Goal: Task Accomplishment & Management: Use online tool/utility

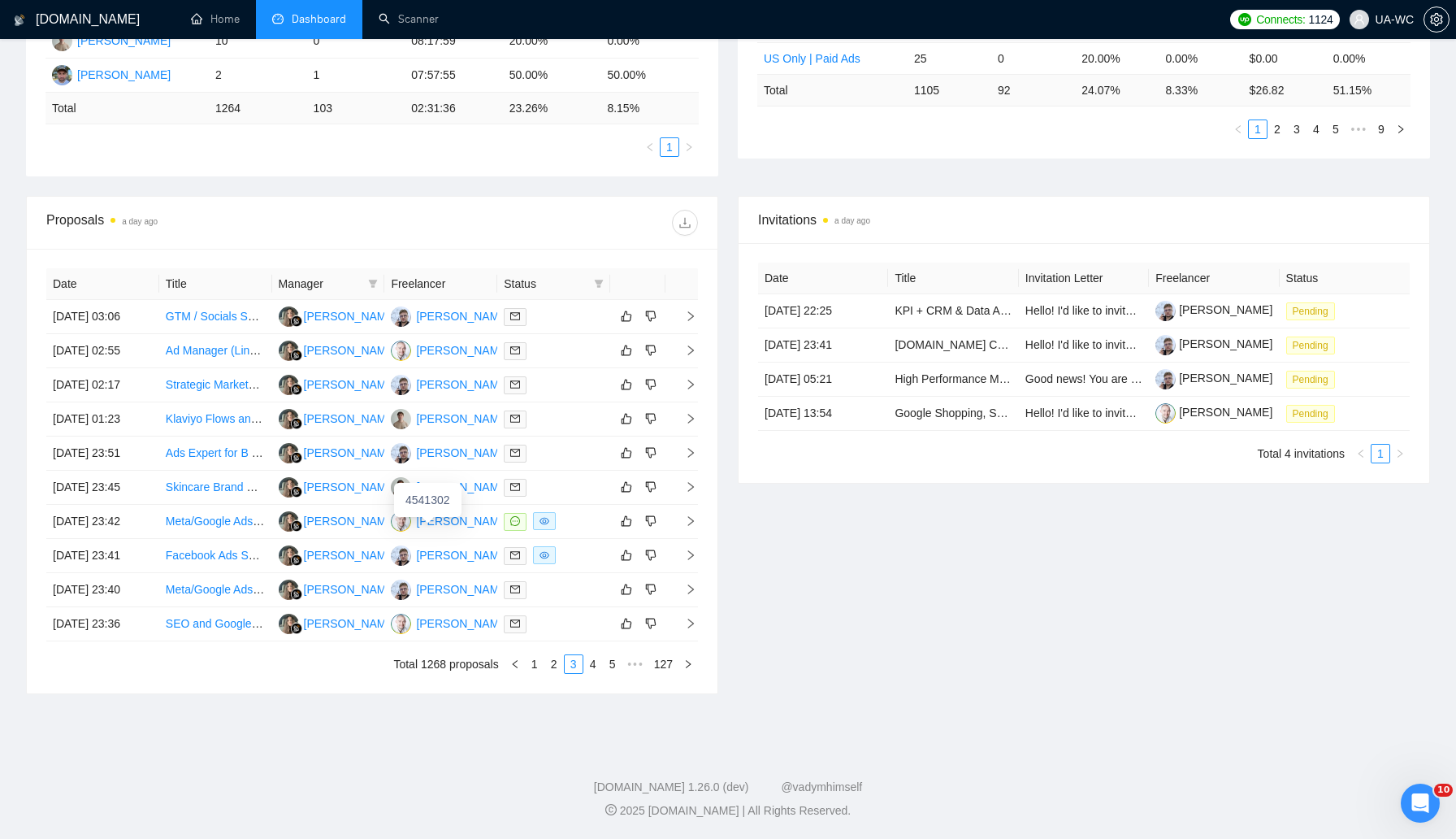
scroll to position [591, 0]
click at [556, 673] on link "2" at bounding box center [554, 664] width 18 height 18
click at [690, 390] on icon "right" at bounding box center [691, 384] width 11 height 11
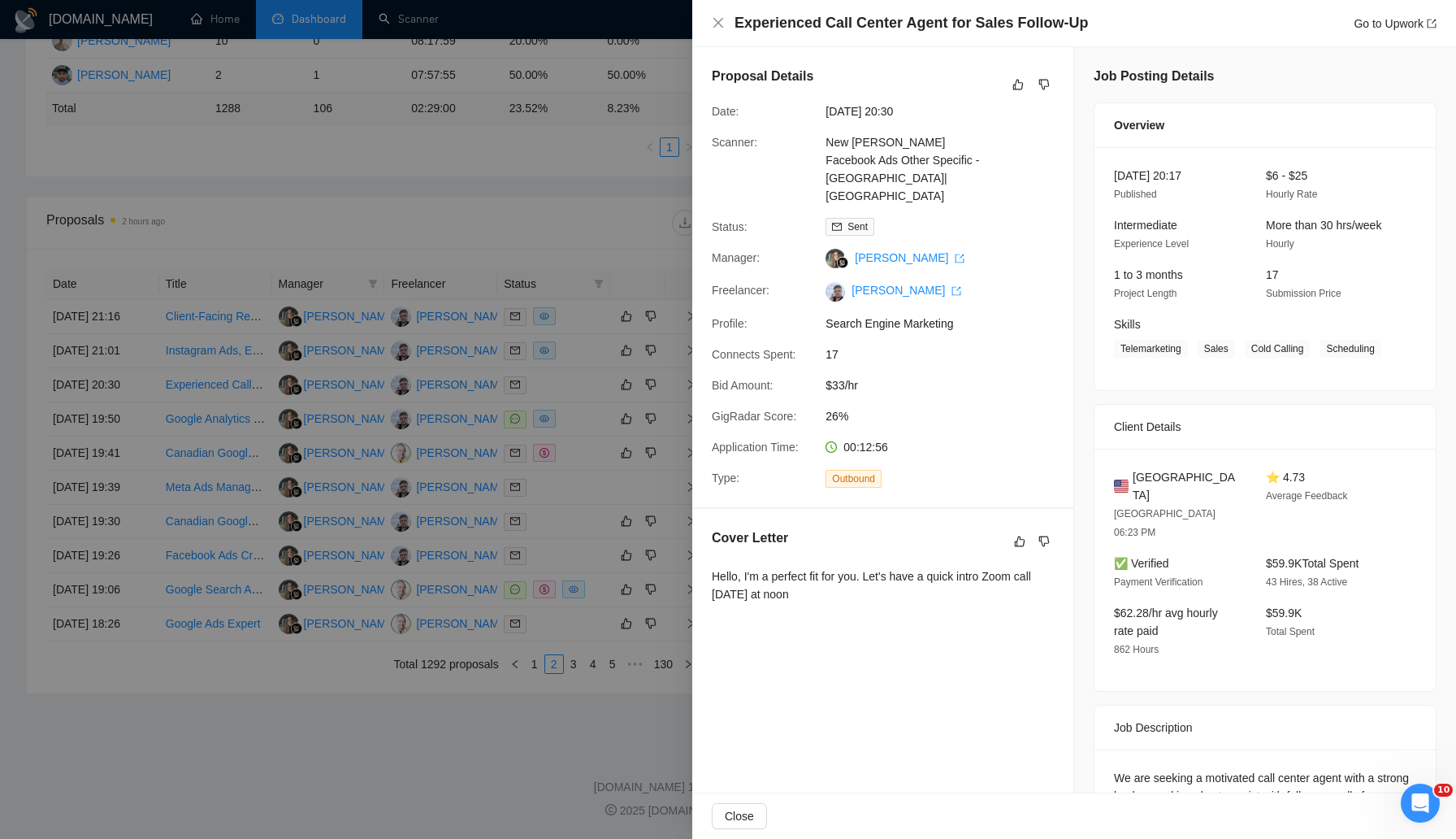
click at [423, 388] on div at bounding box center [728, 420] width 1456 height 839
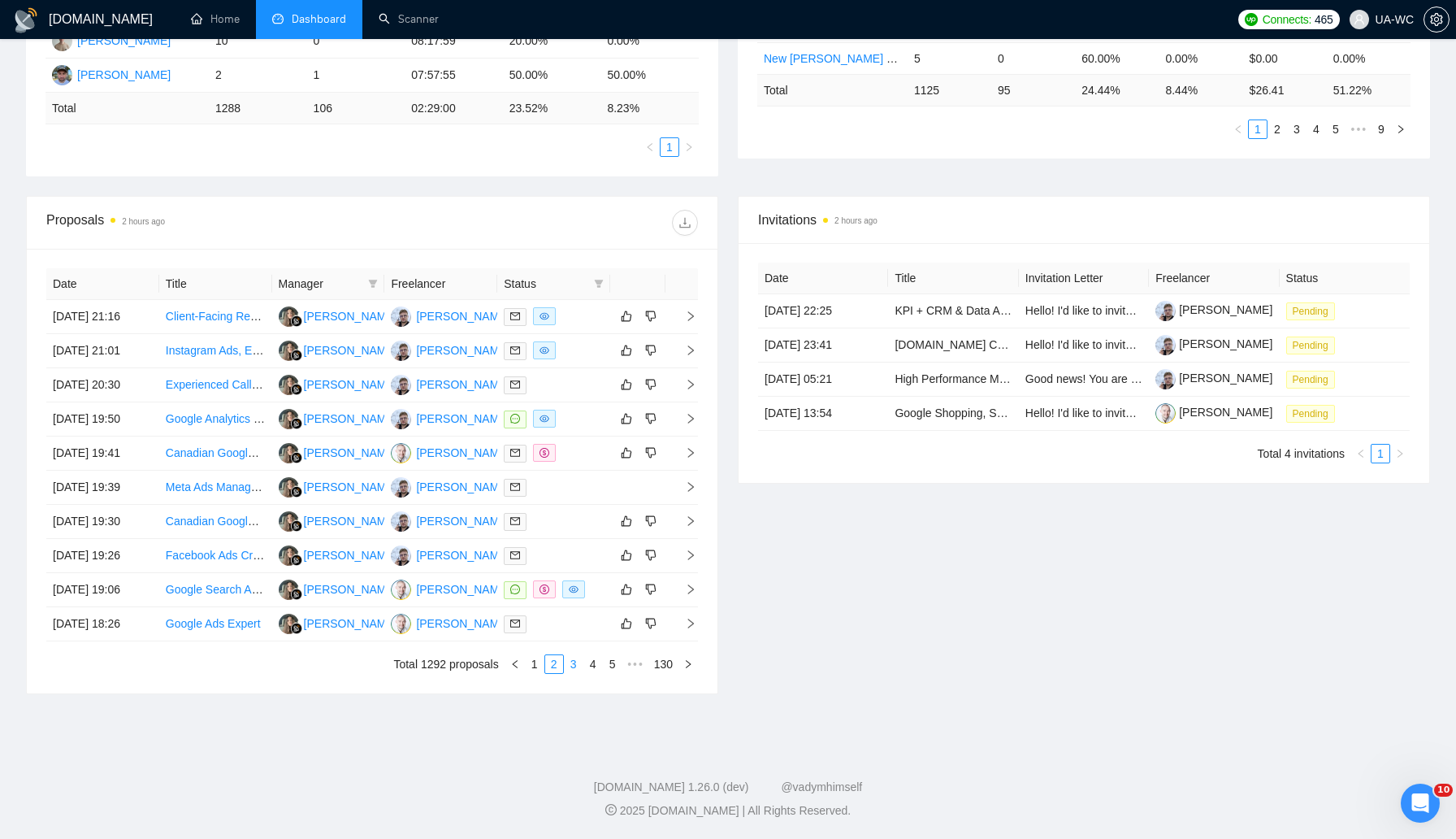
click at [577, 673] on link "3" at bounding box center [574, 664] width 18 height 18
click at [691, 492] on icon "right" at bounding box center [691, 487] width 11 height 11
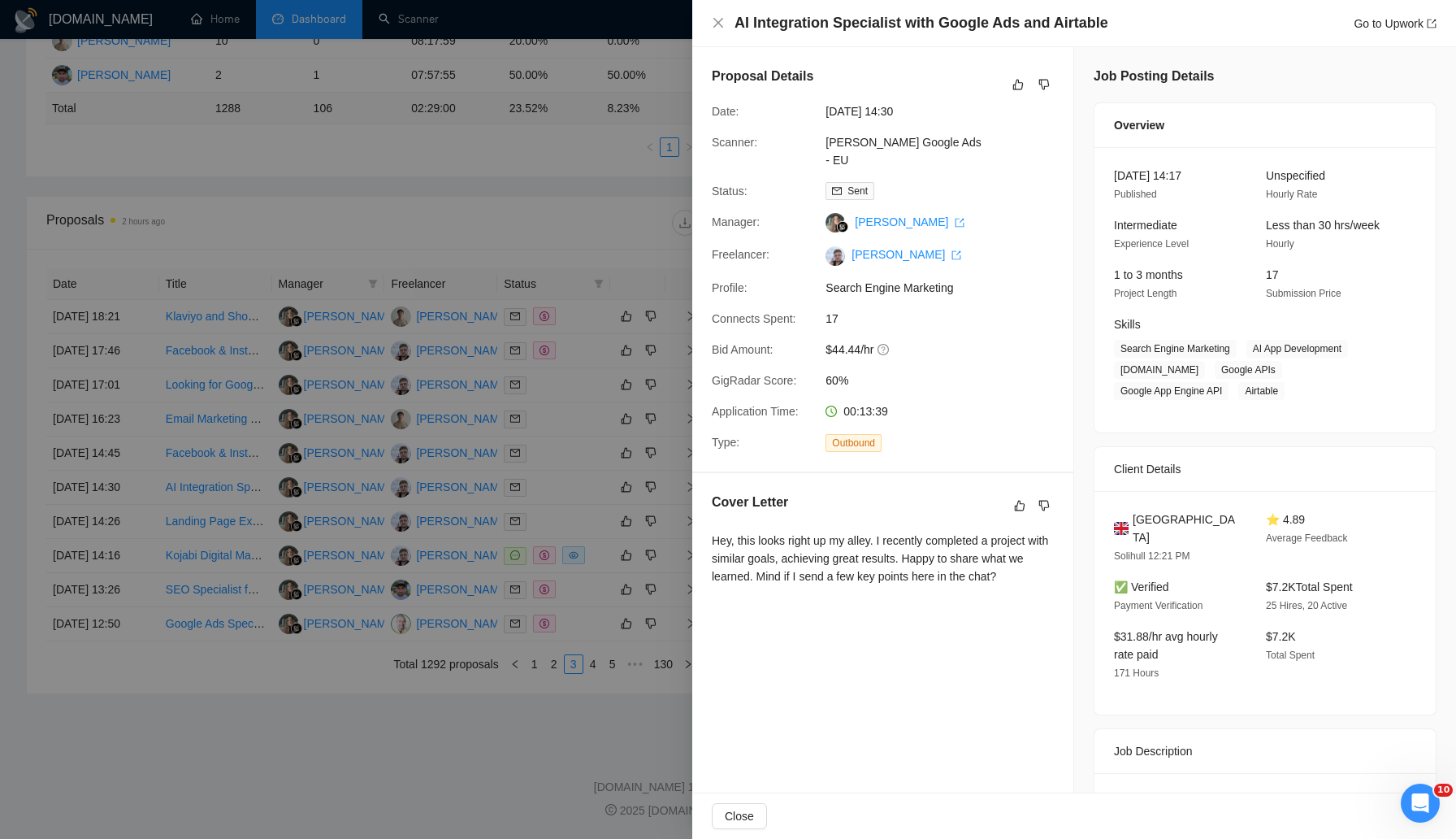
click at [495, 457] on div at bounding box center [728, 420] width 1456 height 839
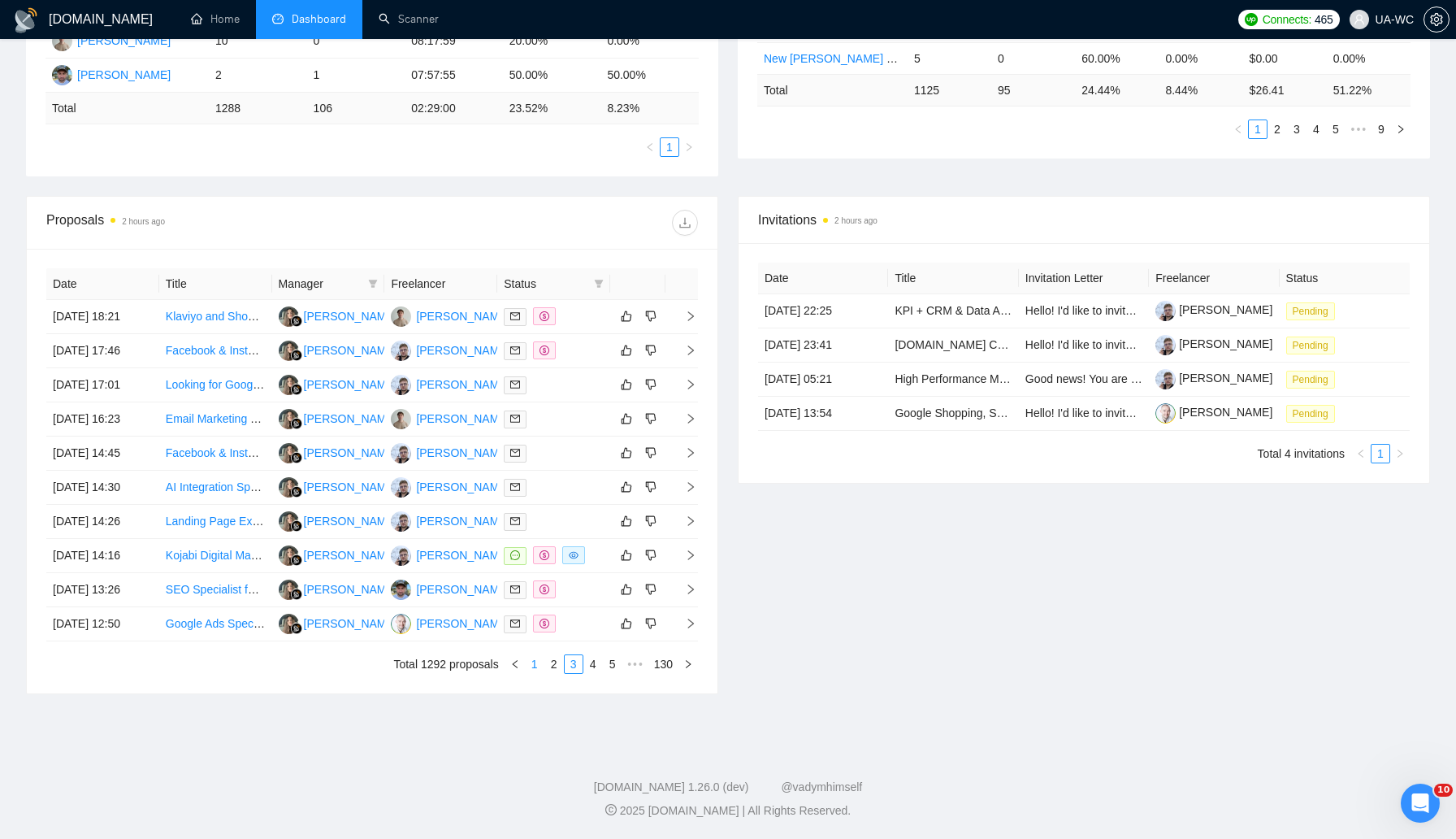
click at [536, 673] on link "1" at bounding box center [535, 664] width 18 height 18
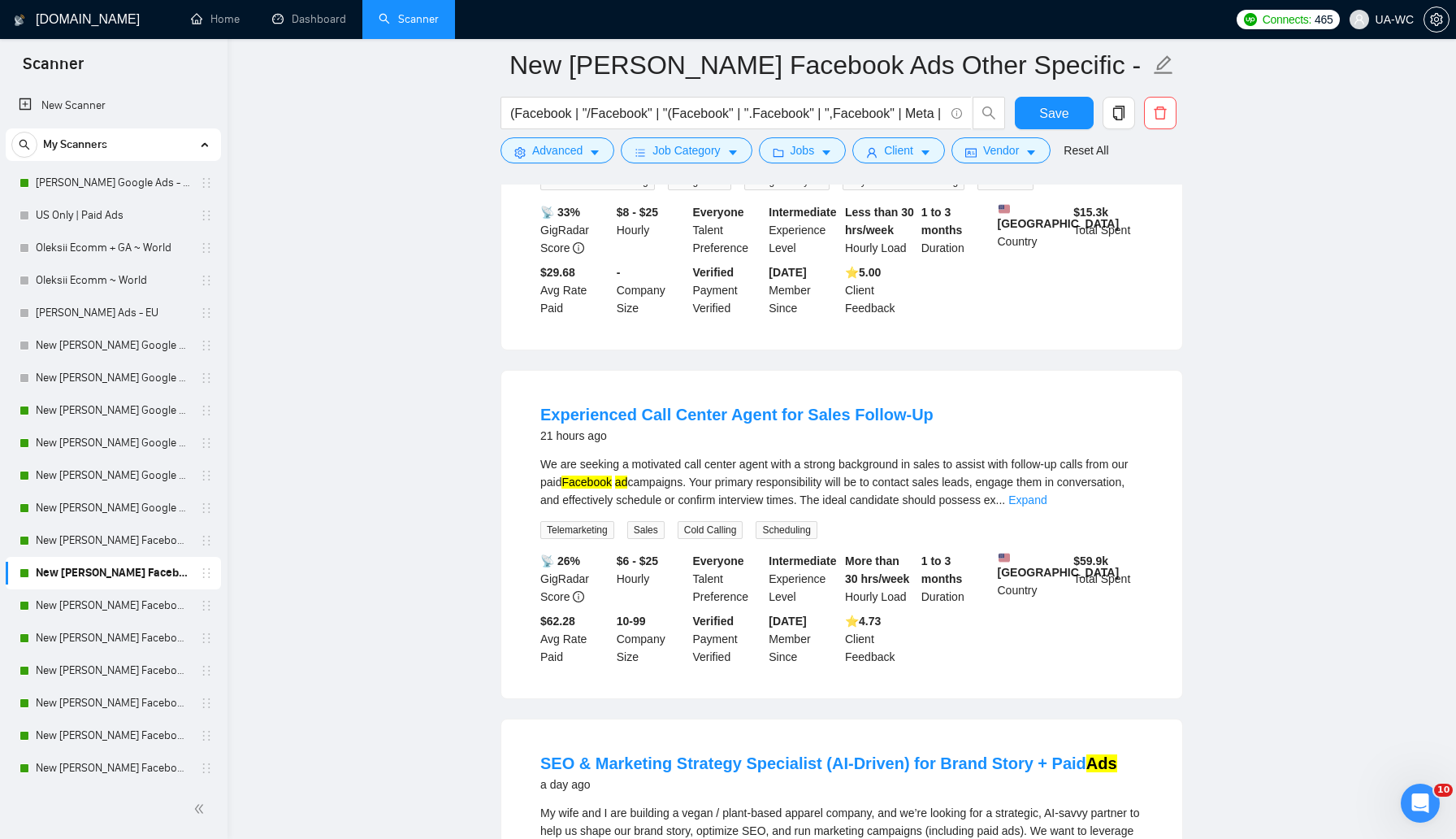
scroll to position [2862, 0]
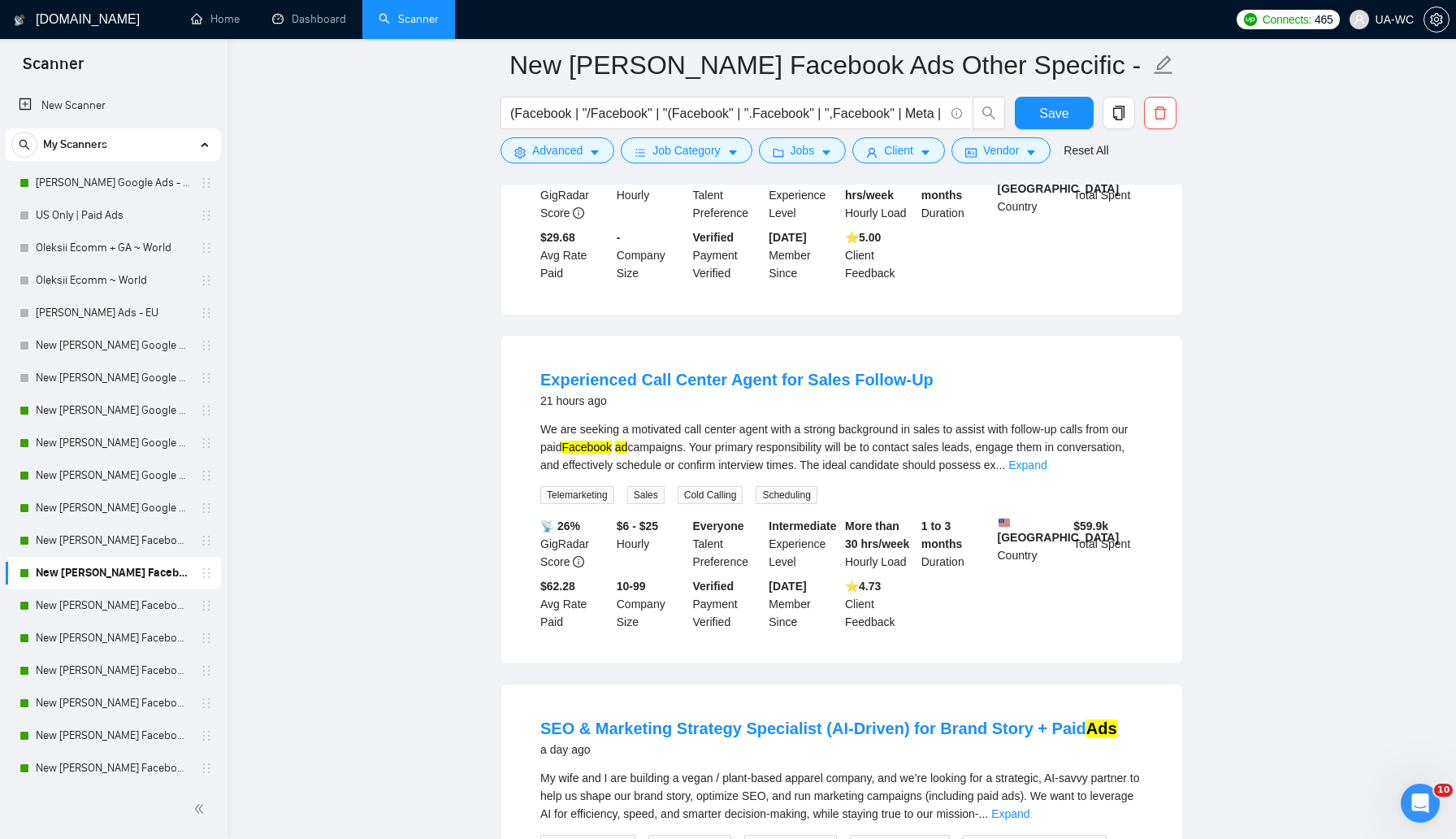
click at [1118, 473] on div "We are seeking a motivated call center agent with a strong background in sales …" at bounding box center [841, 447] width 603 height 54
click at [1046, 471] on link "Expand" at bounding box center [1027, 464] width 38 height 13
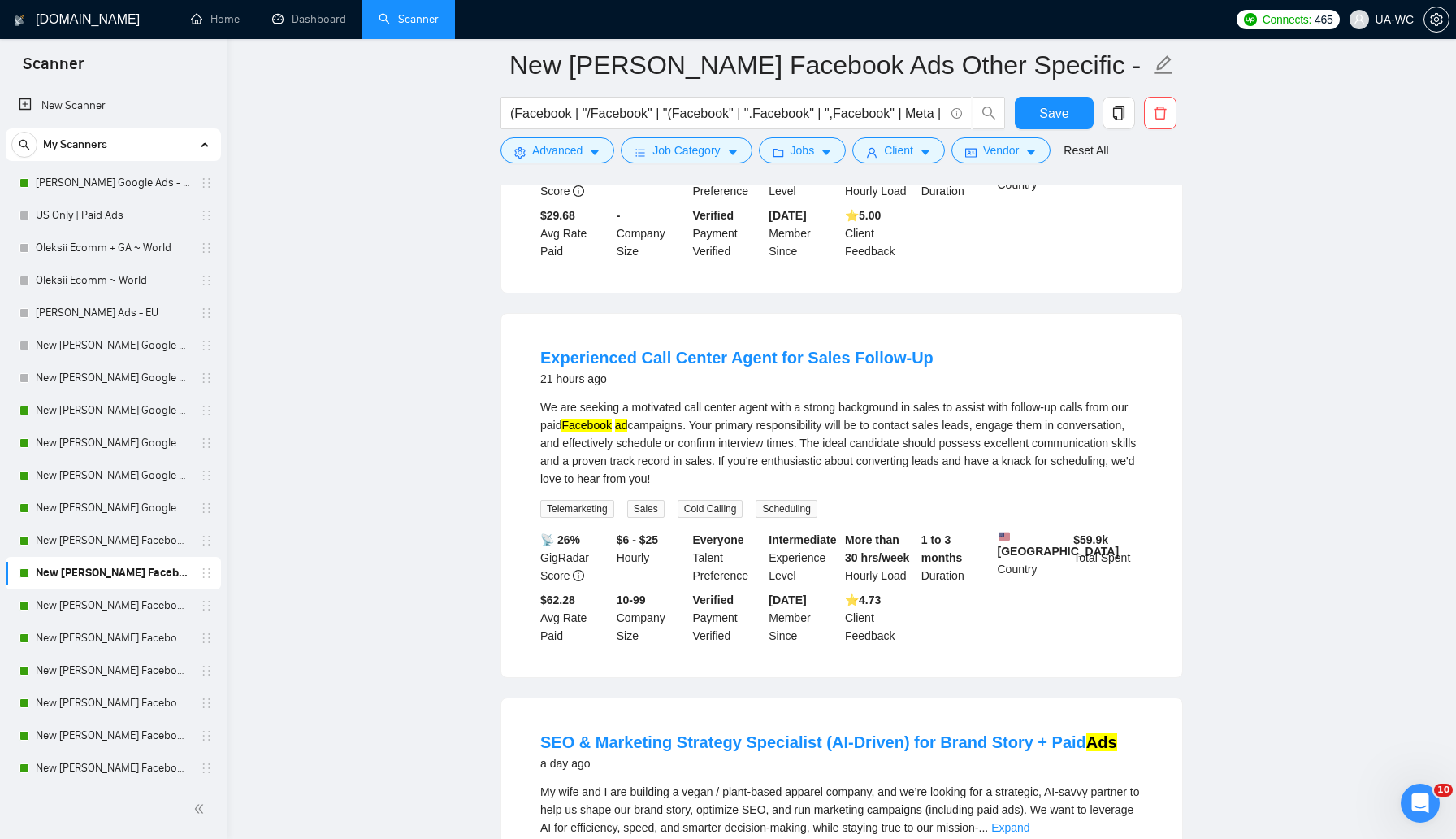
scroll to position [2887, 0]
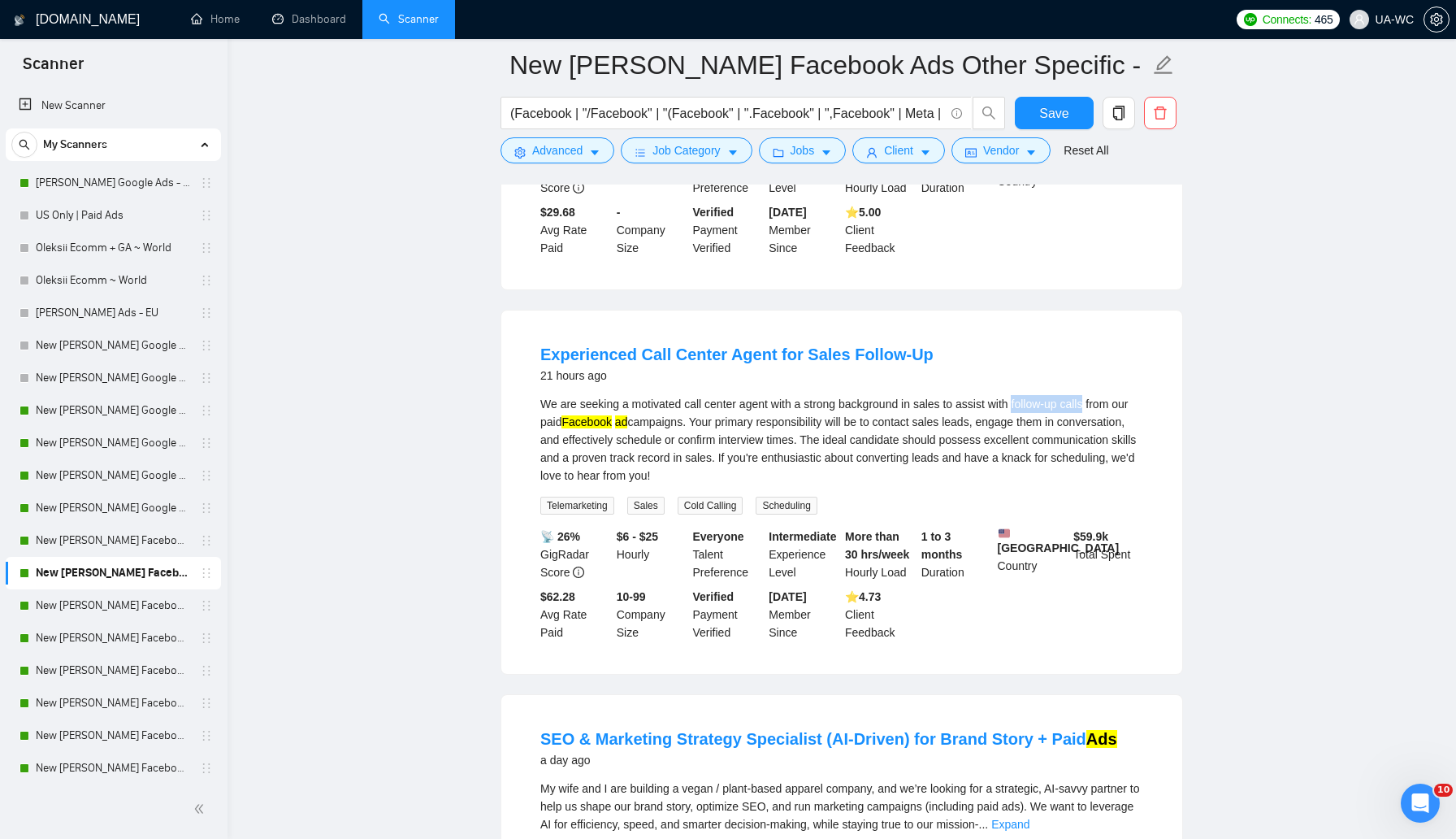
drag, startPoint x: 1030, startPoint y: 459, endPoint x: 1106, endPoint y: 457, distance: 76.0
click at [1106, 457] on div "We are seeking a motivated call center agent with a strong background in sales …" at bounding box center [841, 439] width 603 height 89
copy div "follow-up calls"
click at [782, 484] on div "We are seeking a motivated call center agent with a strong background in sales …" at bounding box center [841, 439] width 603 height 89
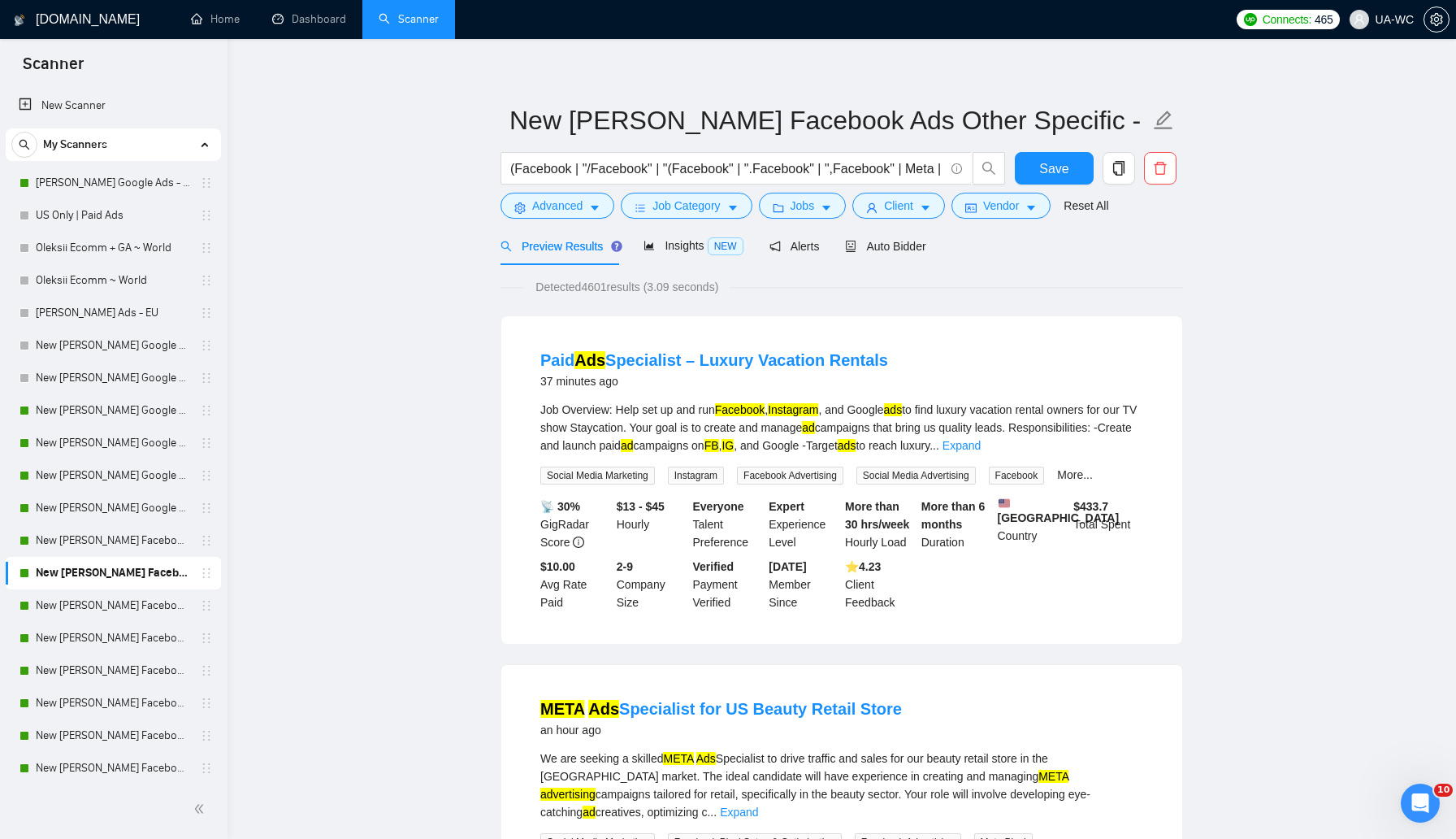
scroll to position [0, 0]
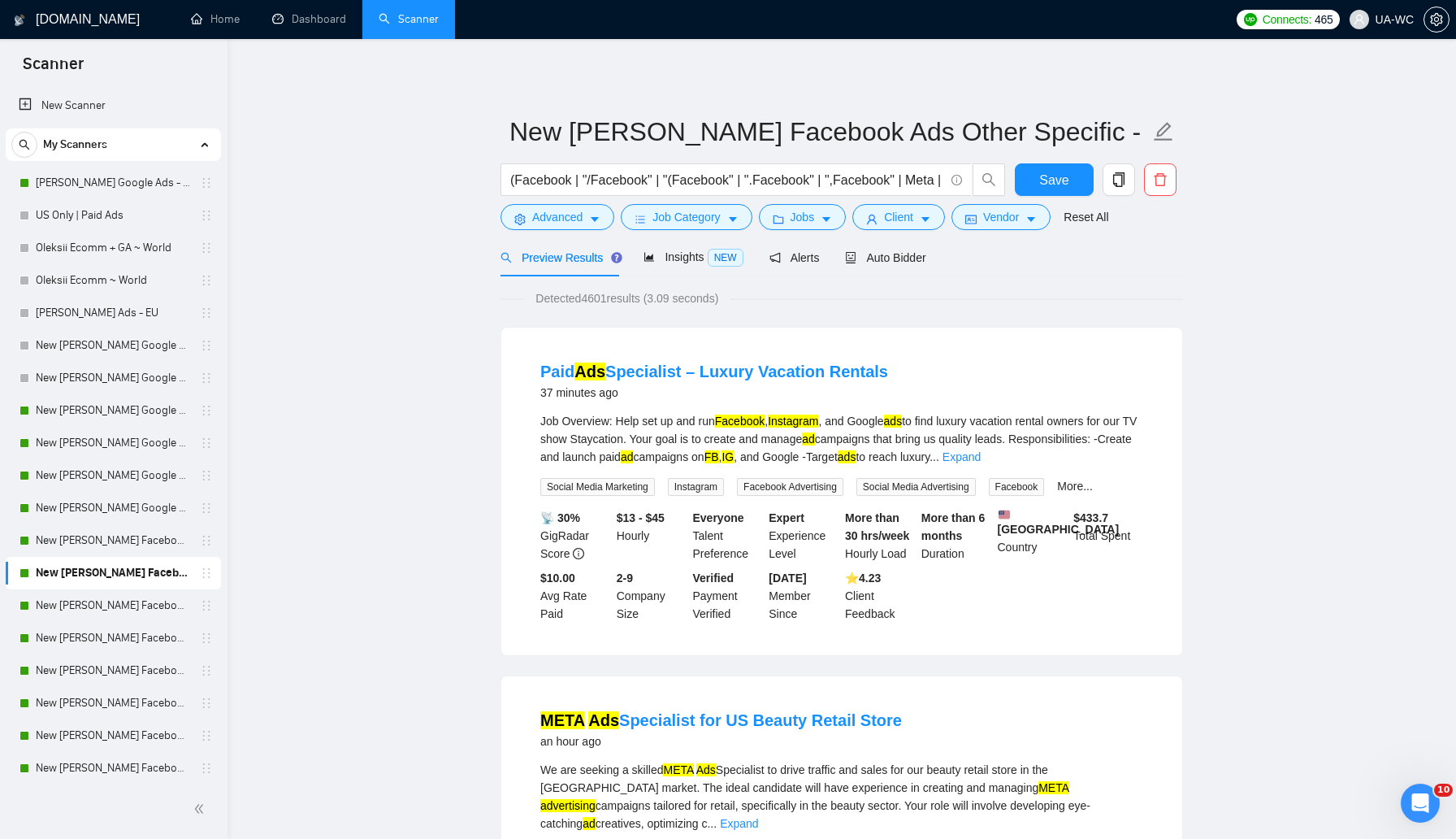
click at [549, 231] on form "New Ivan Facebook Ads Other Specific - US|CA ​(Facebook | "/Facebook" | "(Faceb…" at bounding box center [841, 172] width 683 height 132
click at [551, 221] on span "Advanced" at bounding box center [558, 217] width 51 height 18
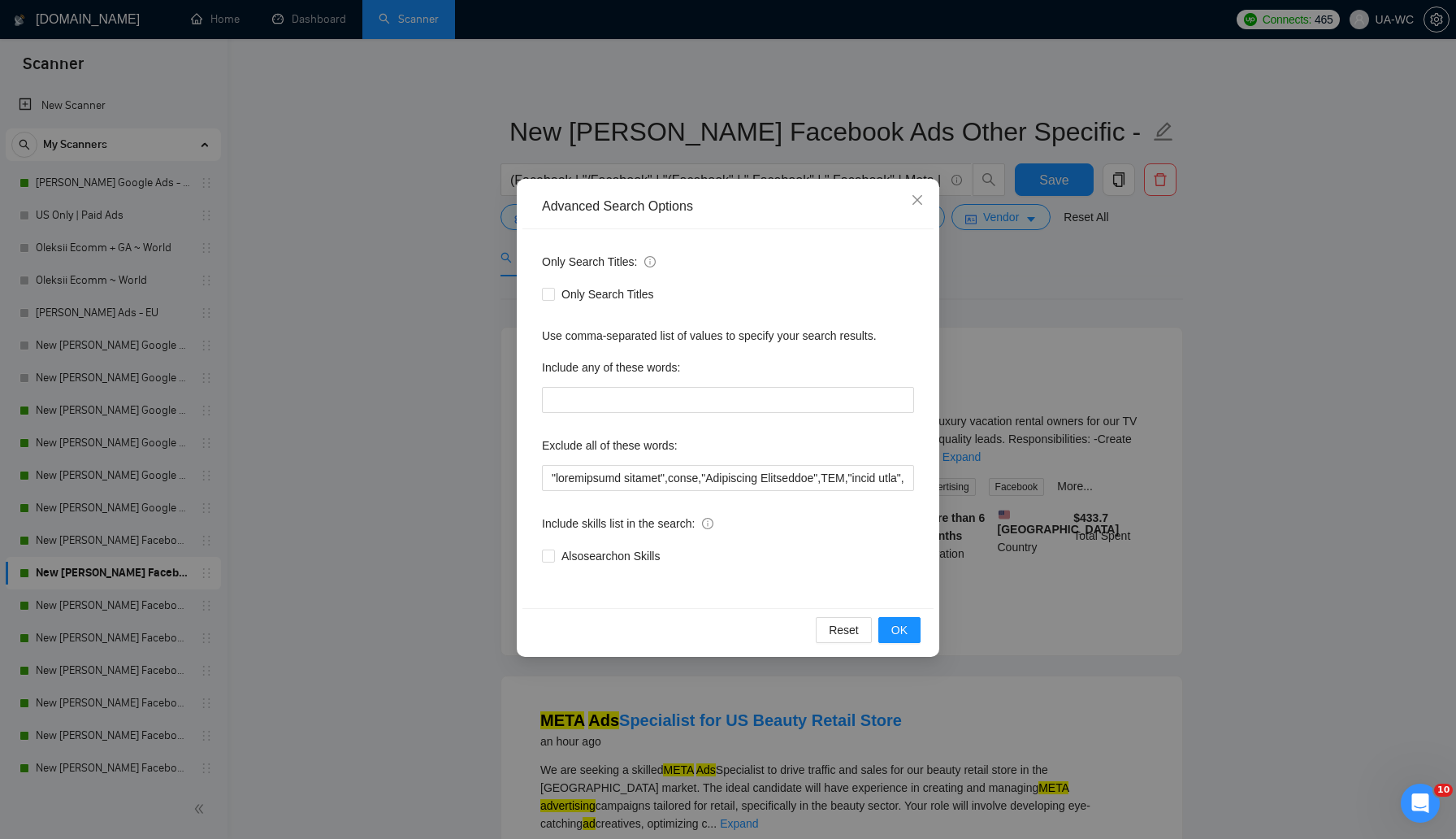
click at [538, 475] on div "Only Search Titles: Only Search Titles Use comma-separated list of values to sp…" at bounding box center [728, 418] width 411 height 379
click at [550, 473] on input "text" at bounding box center [728, 478] width 372 height 26
paste input "follow-up calls"
type input ""follow-up calls","marketplace posting",teach,"Automation Specialist",UGC,"shor…"
click at [898, 619] on button "OK" at bounding box center [899, 630] width 43 height 26
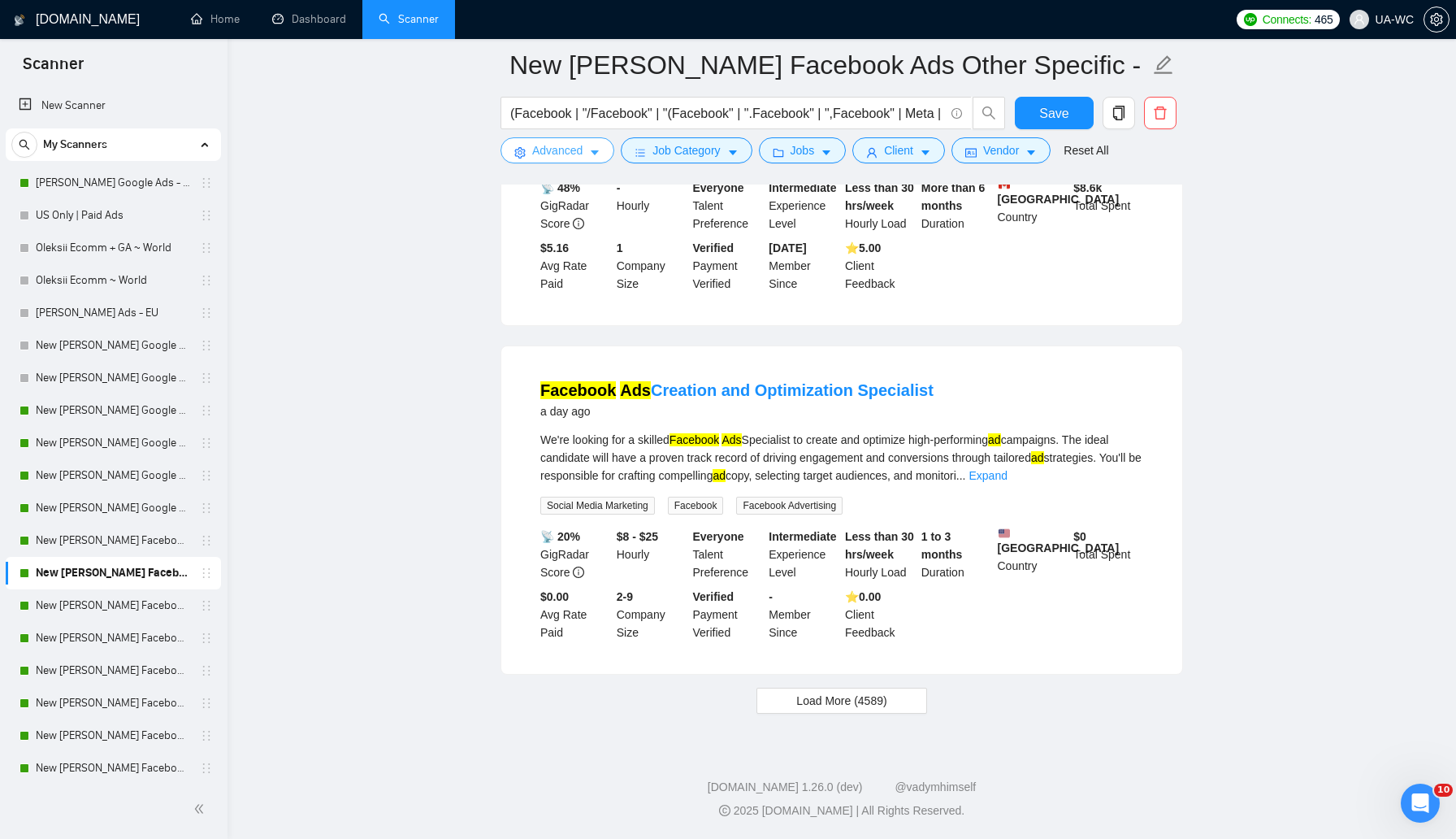
scroll to position [3293, 0]
click at [1070, 113] on button "Save" at bounding box center [1054, 113] width 78 height 33
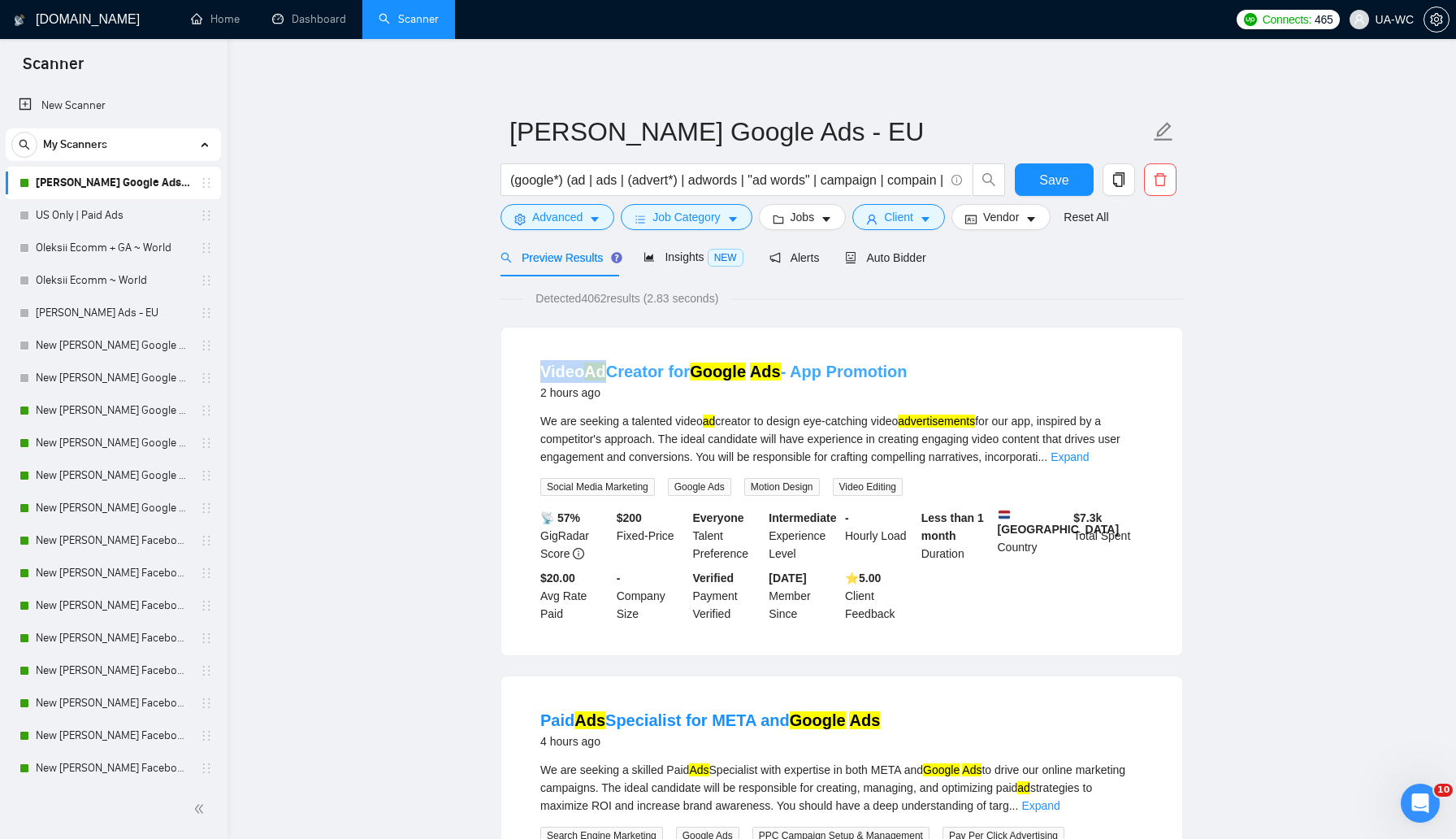
drag, startPoint x: 525, startPoint y: 366, endPoint x: 608, endPoint y: 368, distance: 83.0
click at [608, 368] on li "Video Ad Creator for Google Ads - App Promotion 2 hours ago We are seeking a ta…" at bounding box center [841, 491] width 642 height 289
copy link "Video Ad"
click at [906, 254] on span "Auto Bidder" at bounding box center [885, 258] width 80 height 13
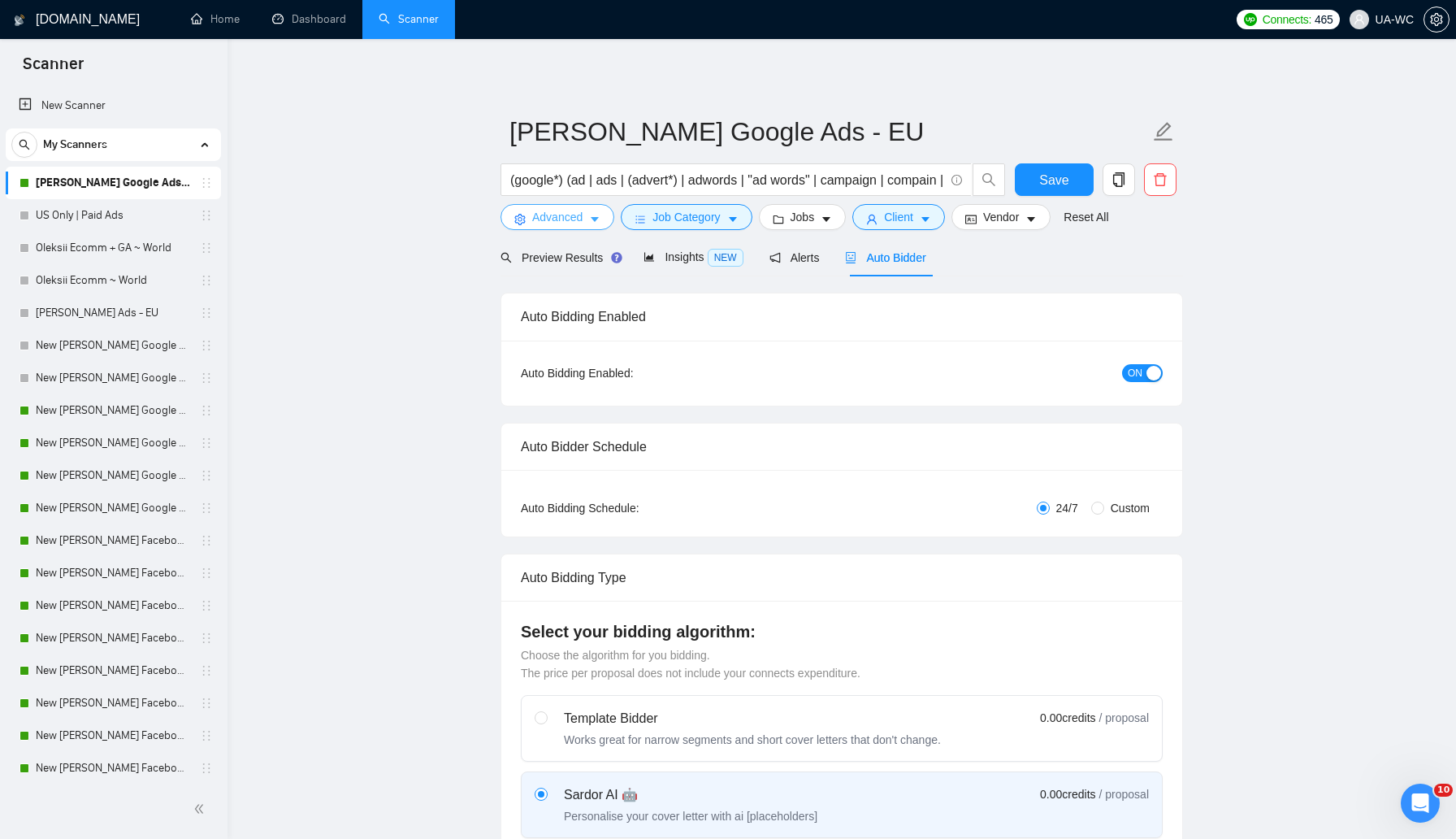
click at [541, 223] on span "Advanced" at bounding box center [558, 217] width 51 height 18
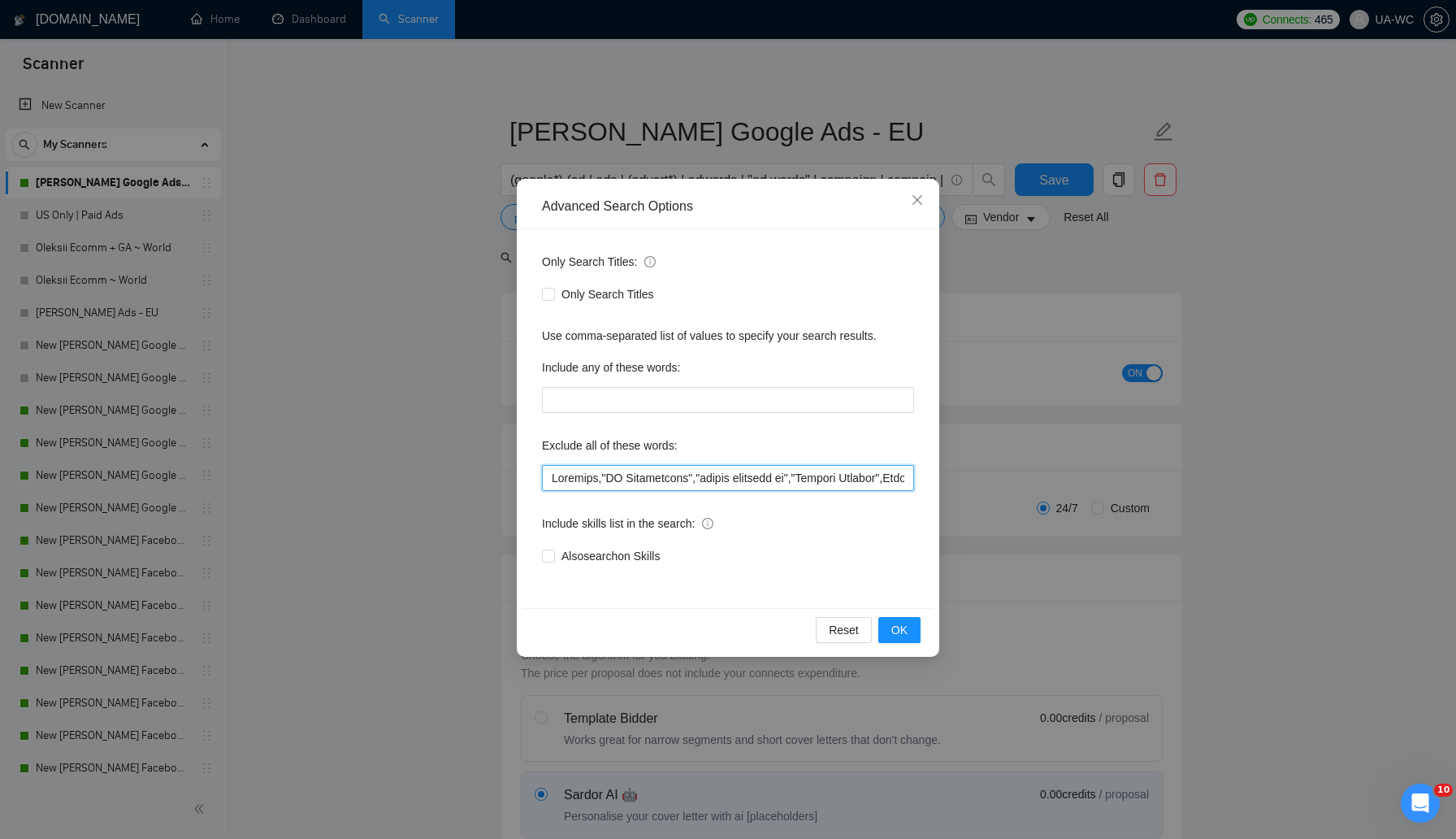
click at [546, 476] on input "text" at bounding box center [728, 478] width 372 height 26
paste input "Video Ad"
type input ""Video Ad",Airtable,"AI Integration","person meetings in","Content Manager",Pos…"
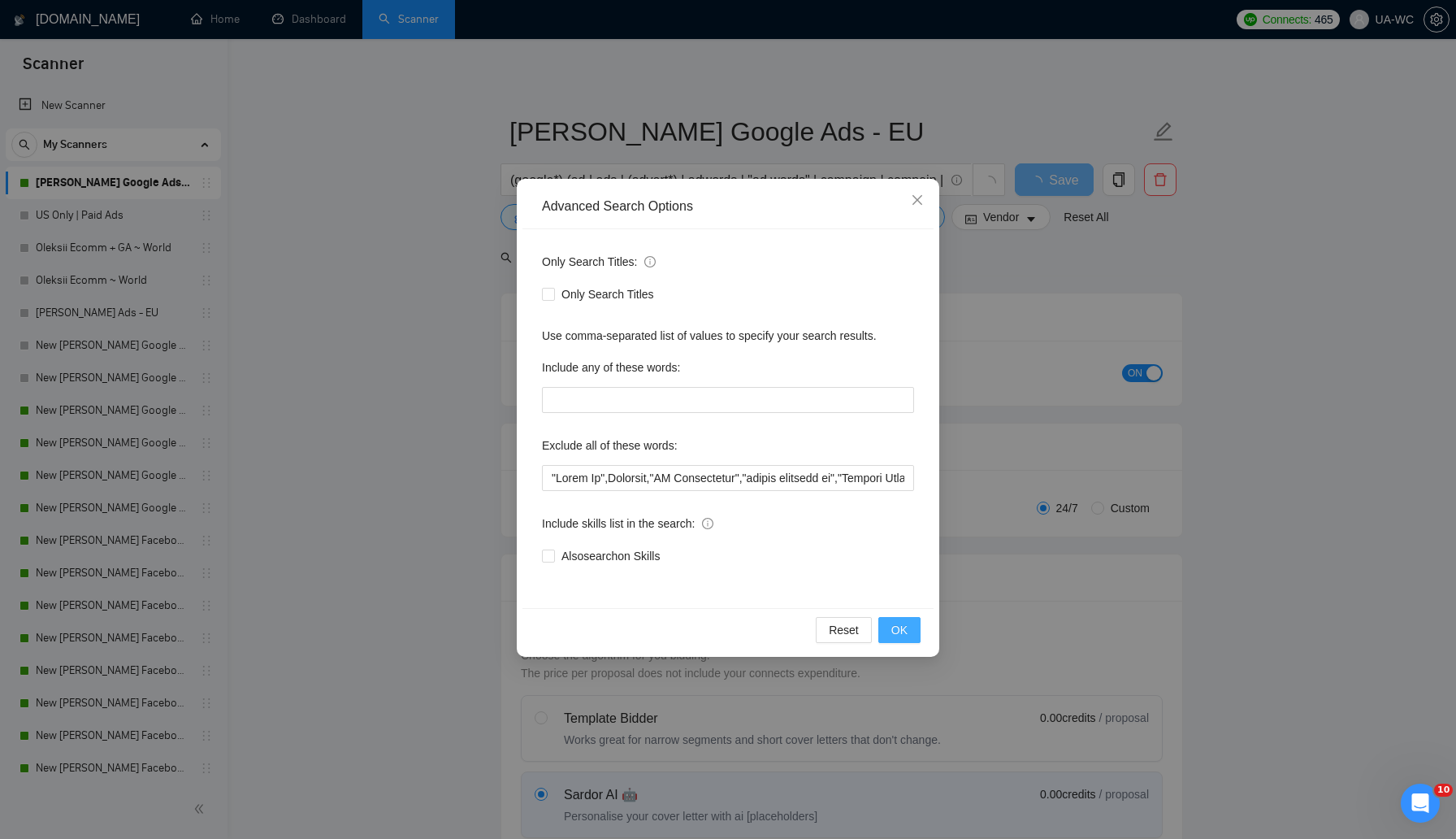
click at [898, 638] on span "OK" at bounding box center [899, 630] width 16 height 18
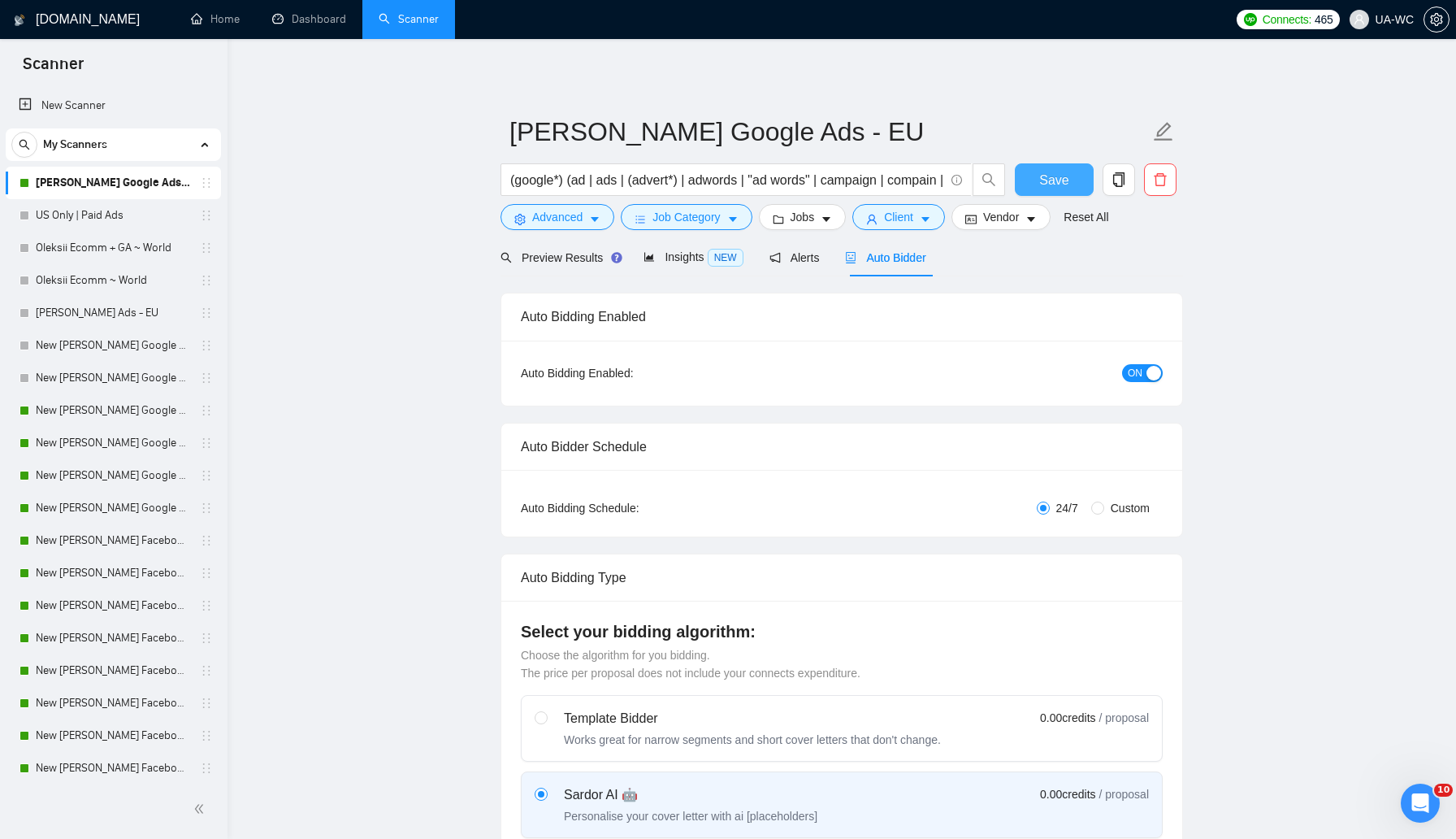
click at [1052, 184] on span "Save" at bounding box center [1054, 180] width 29 height 20
click at [540, 262] on span "Preview Results" at bounding box center [558, 258] width 117 height 13
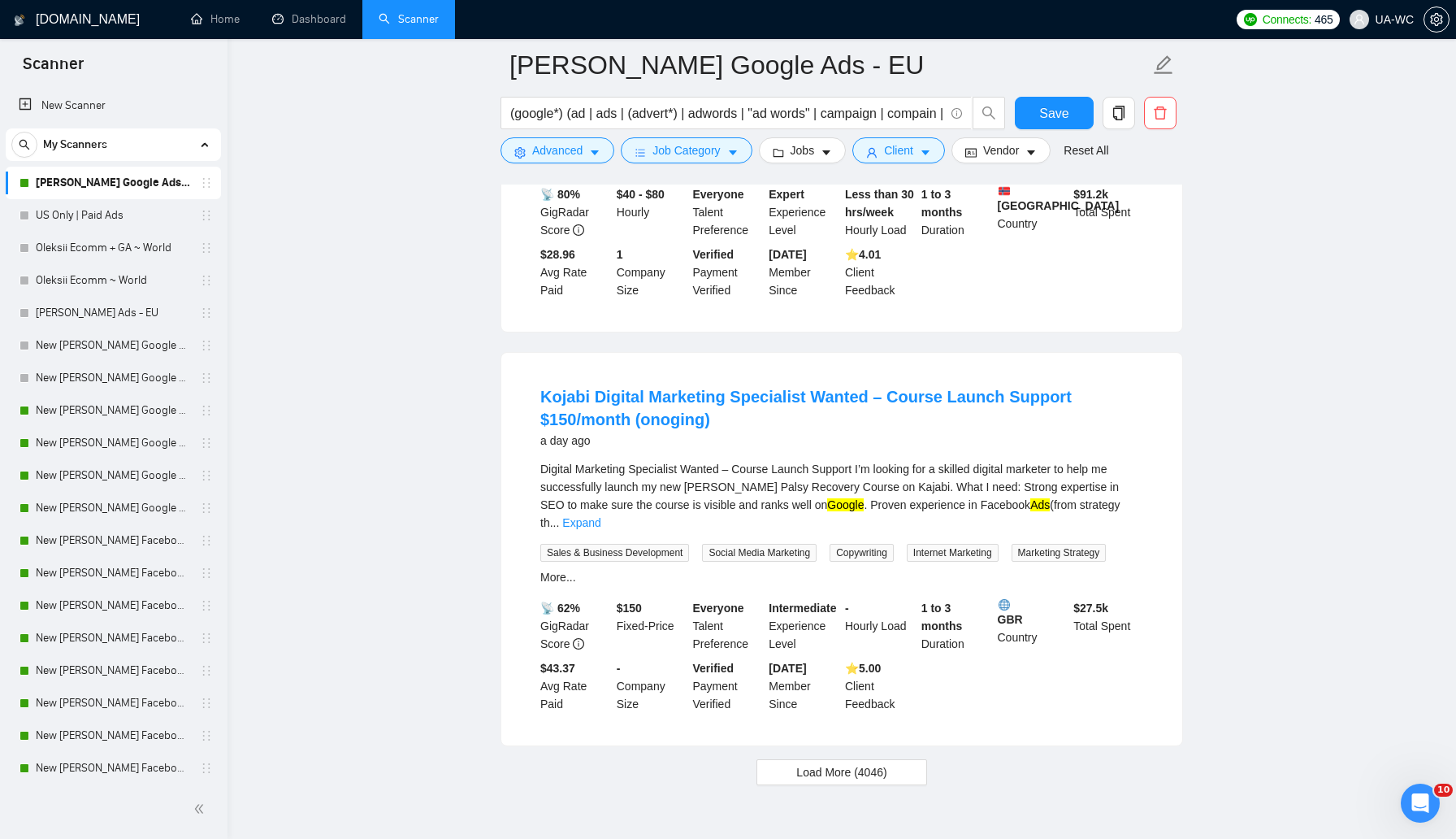
scroll to position [3360, 0]
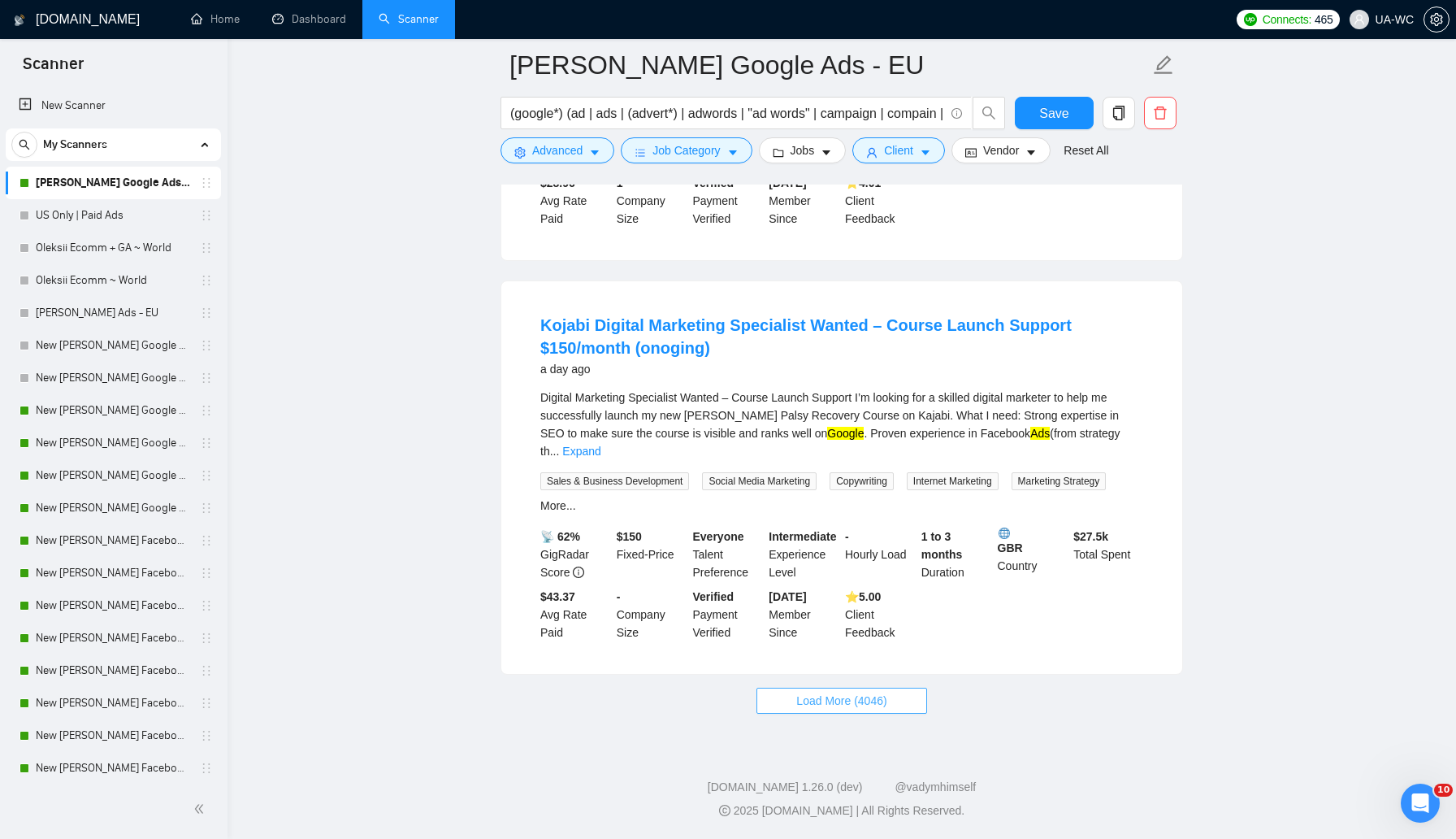
click at [833, 711] on button "Load More (4046)" at bounding box center [841, 701] width 170 height 26
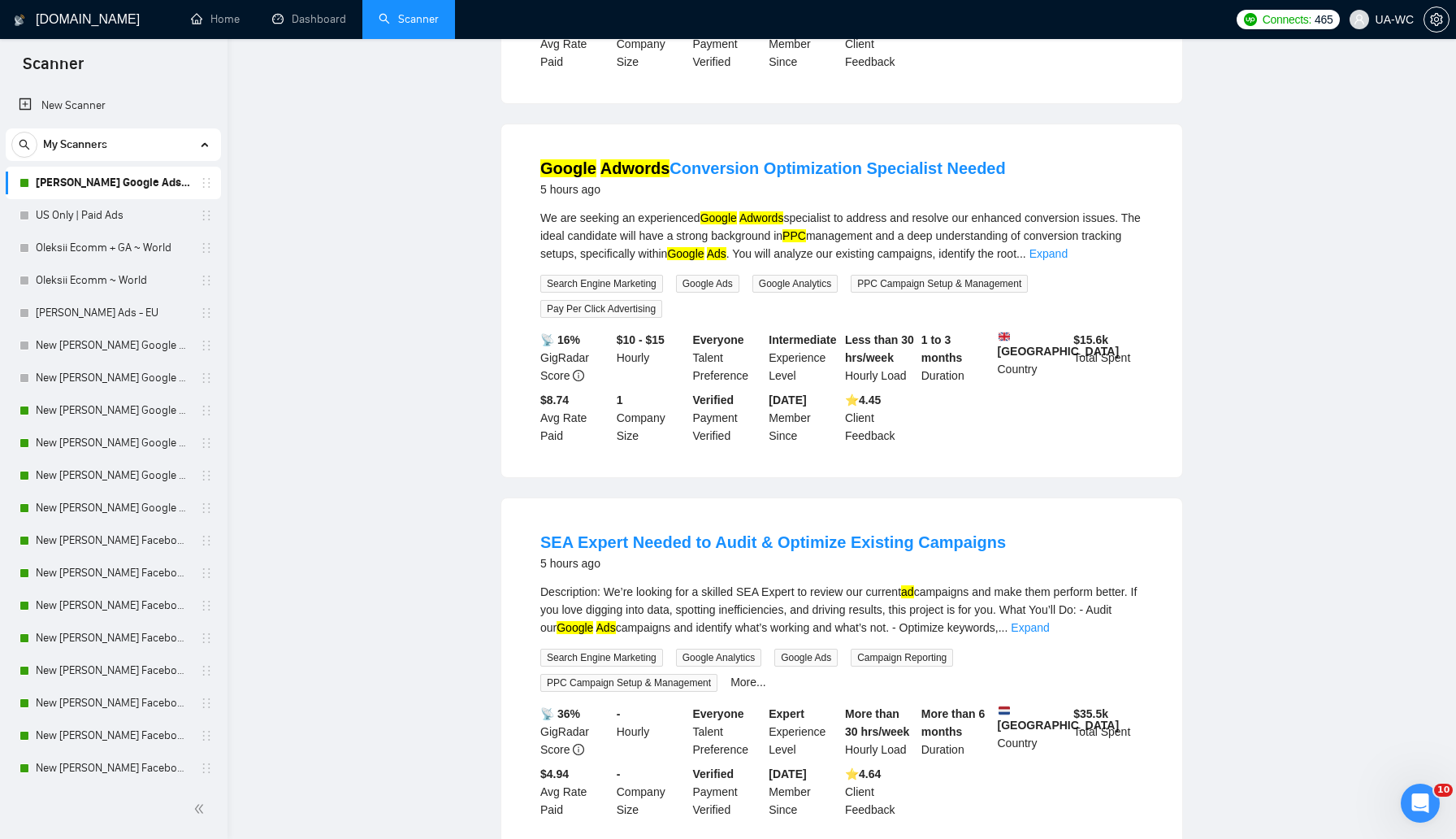
scroll to position [0, 0]
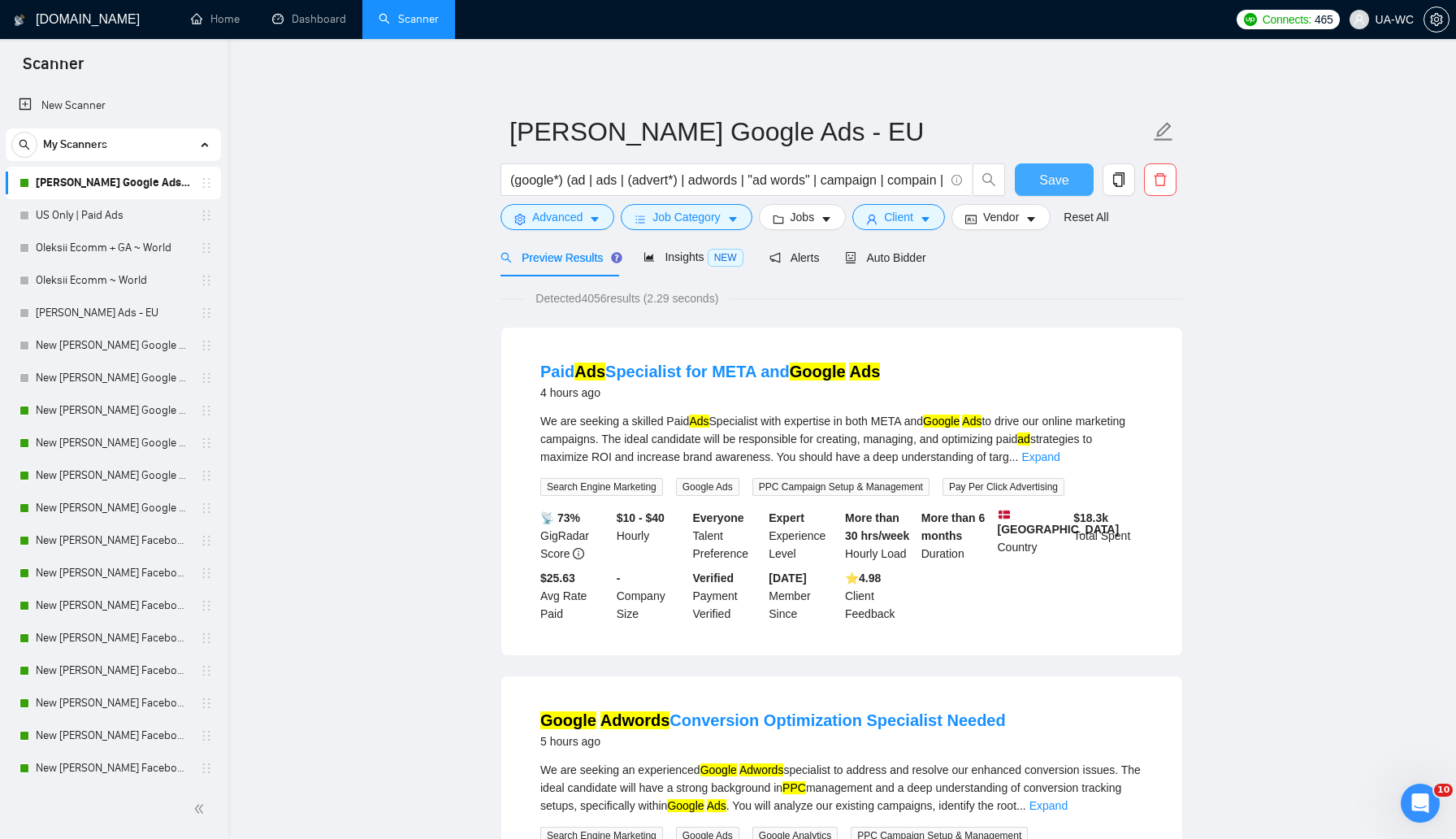
click at [1049, 184] on span "Save" at bounding box center [1054, 180] width 29 height 20
